Goal: Task Accomplishment & Management: Manage account settings

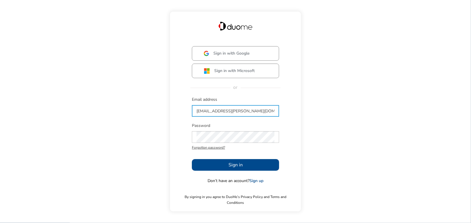
type input "[EMAIL_ADDRESS][PERSON_NAME][DOMAIN_NAME]"
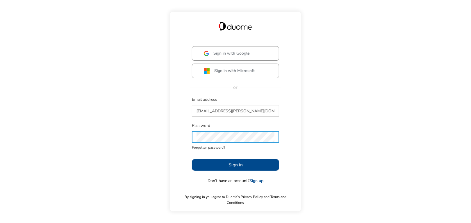
click at [223, 168] on button "Sign in" at bounding box center [235, 165] width 87 height 12
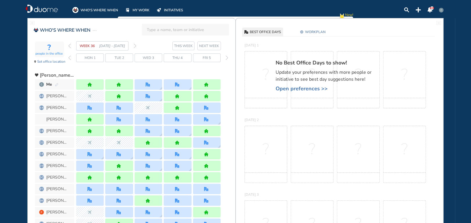
click at [213, 46] on span "NEXT WEEK" at bounding box center [209, 46] width 20 height 6
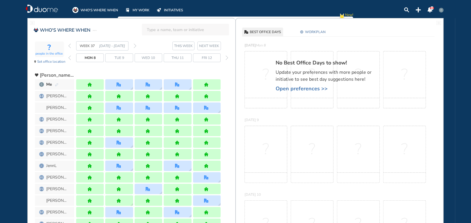
click at [212, 59] on div "Fri 12" at bounding box center [207, 57] width 28 height 9
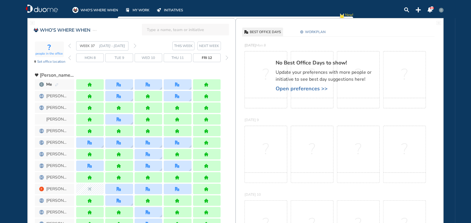
click at [69, 56] on img "back day" at bounding box center [69, 58] width 3 height 5
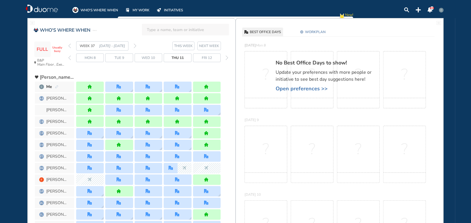
click at [70, 58] on img "back day" at bounding box center [69, 58] width 3 height 5
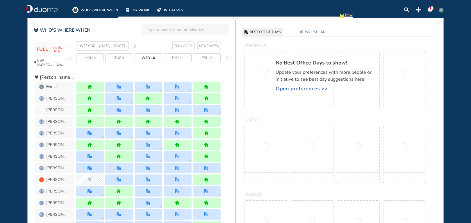
click at [79, 57] on div "Mon 8" at bounding box center [90, 57] width 28 height 9
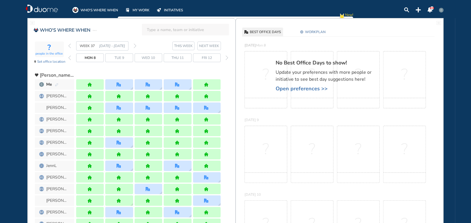
click at [70, 58] on img "back day" at bounding box center [69, 58] width 3 height 5
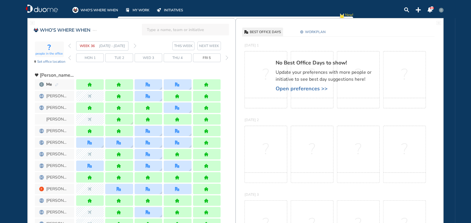
click at [207, 48] on span "NEXT WEEK" at bounding box center [209, 46] width 20 height 6
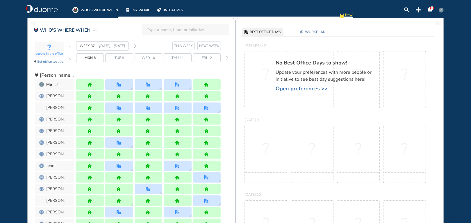
click at [210, 58] on span "Fri 12" at bounding box center [207, 58] width 10 height 6
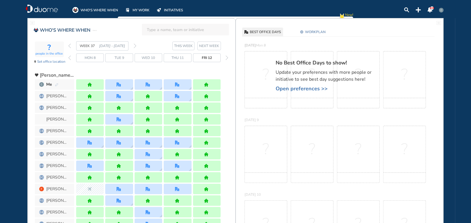
click at [207, 46] on span "NEXT WEEK" at bounding box center [209, 46] width 20 height 6
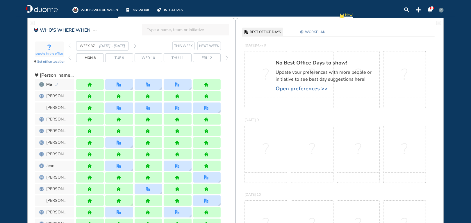
click at [69, 57] on img "back day" at bounding box center [69, 58] width 3 height 5
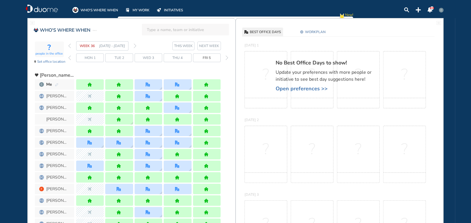
click at [226, 57] on img "forward day" at bounding box center [227, 58] width 3 height 5
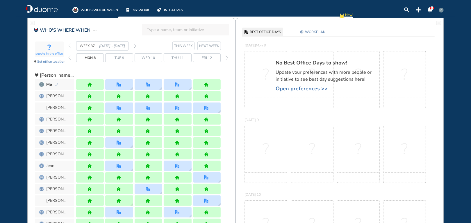
click at [318, 32] on span "WORKPLAN" at bounding box center [315, 32] width 21 height 6
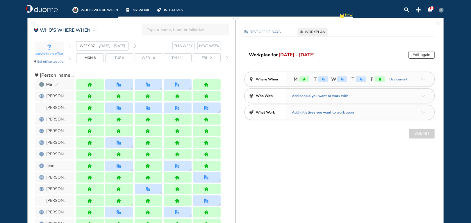
click at [419, 54] on button "Edit again" at bounding box center [421, 55] width 26 height 8
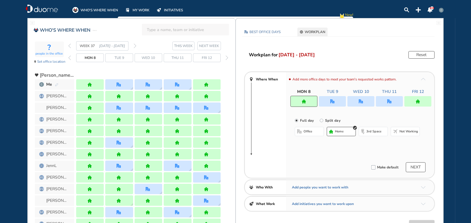
click at [303, 101] on img "home" at bounding box center [304, 101] width 4 height 4
click at [298, 101] on div at bounding box center [303, 101] width 27 height 11
click at [307, 130] on span "office" at bounding box center [307, 131] width 9 height 5
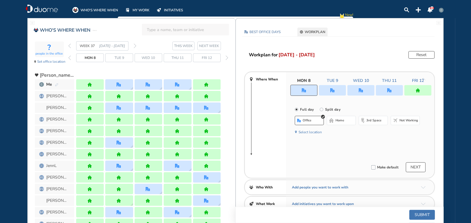
click at [334, 92] on img "office" at bounding box center [332, 90] width 4 height 4
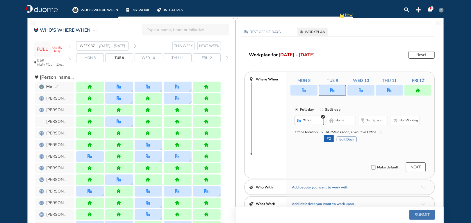
click at [364, 91] on div at bounding box center [360, 90] width 27 height 10
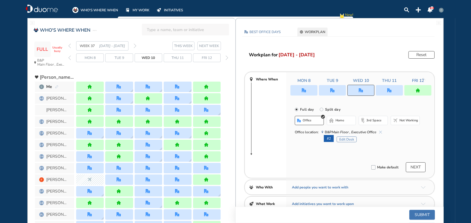
click at [389, 90] on img "office" at bounding box center [389, 90] width 4 height 4
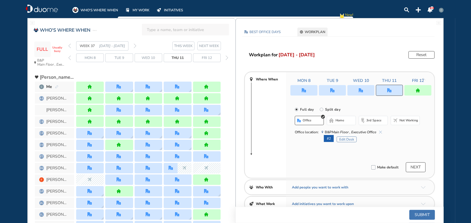
click at [332, 123] on img "home-bdbdbd" at bounding box center [331, 120] width 5 height 5
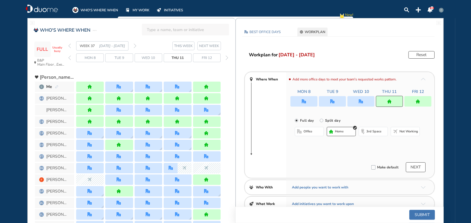
click at [419, 214] on button "Submit" at bounding box center [422, 215] width 26 height 10
